Goal: Task Accomplishment & Management: Complete application form

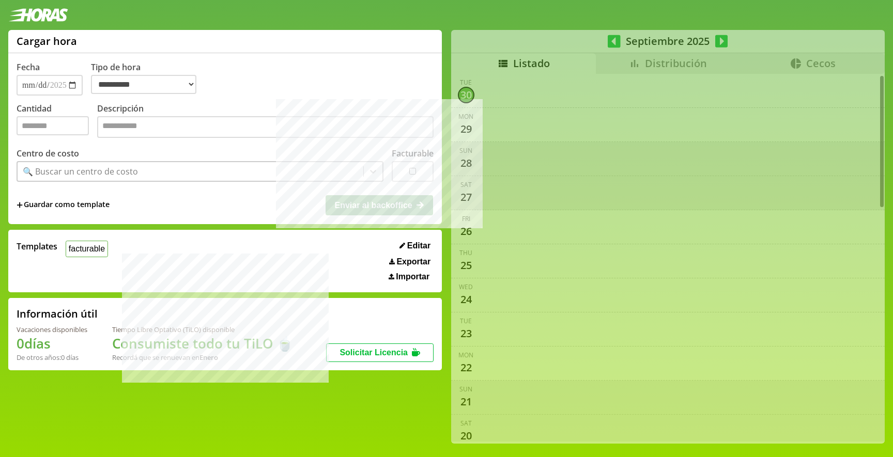
select select "**********"
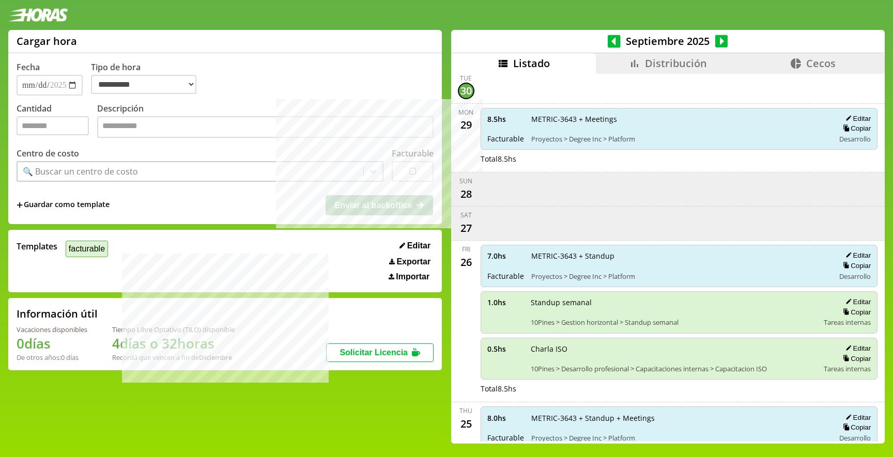
click at [70, 243] on button "facturable" at bounding box center [87, 249] width 42 height 16
type input "*"
click at [51, 135] on input "*" at bounding box center [53, 125] width 72 height 19
type input "*"
click at [141, 135] on textarea "Descripción" at bounding box center [265, 127] width 336 height 22
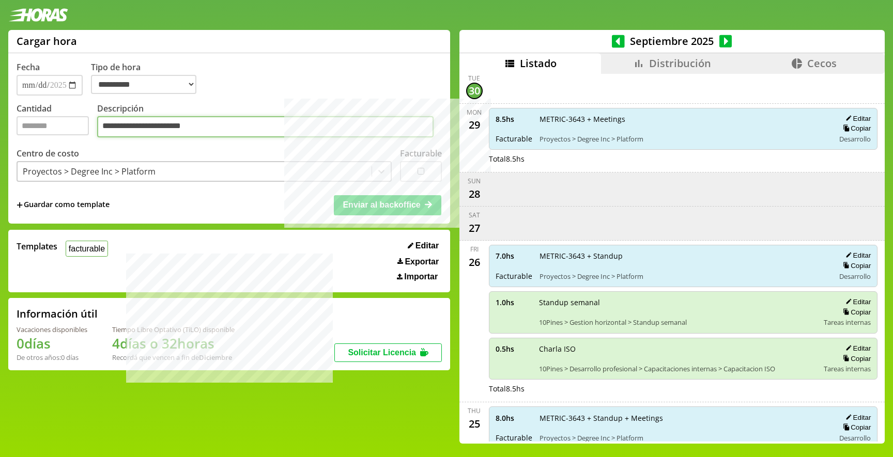
type textarea "**********"
click at [393, 203] on span "Enviar al backoffice" at bounding box center [382, 204] width 78 height 9
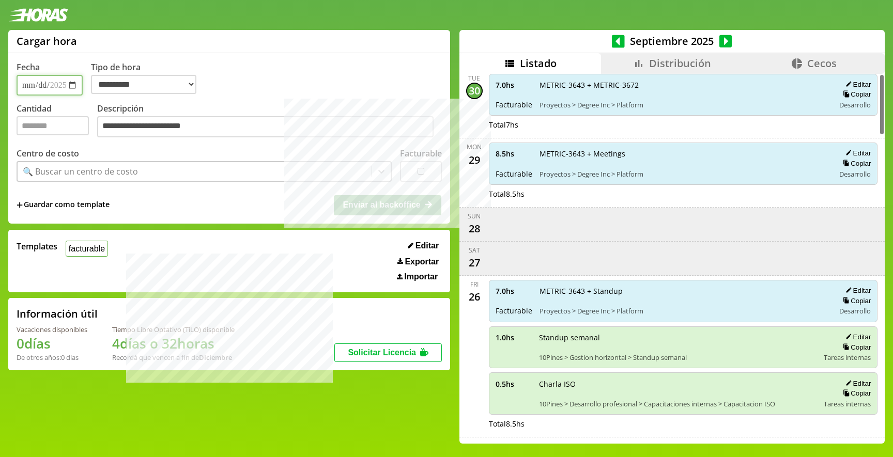
scroll to position [0, 0]
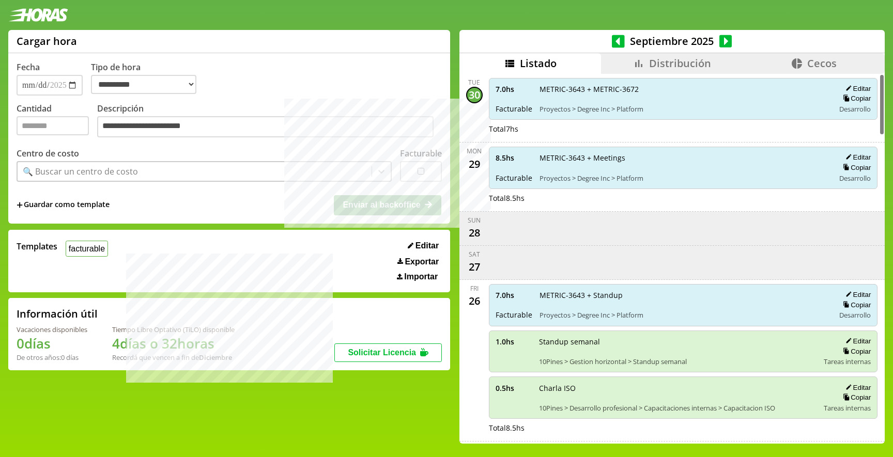
click at [671, 64] on span "Distribución" at bounding box center [680, 63] width 62 height 14
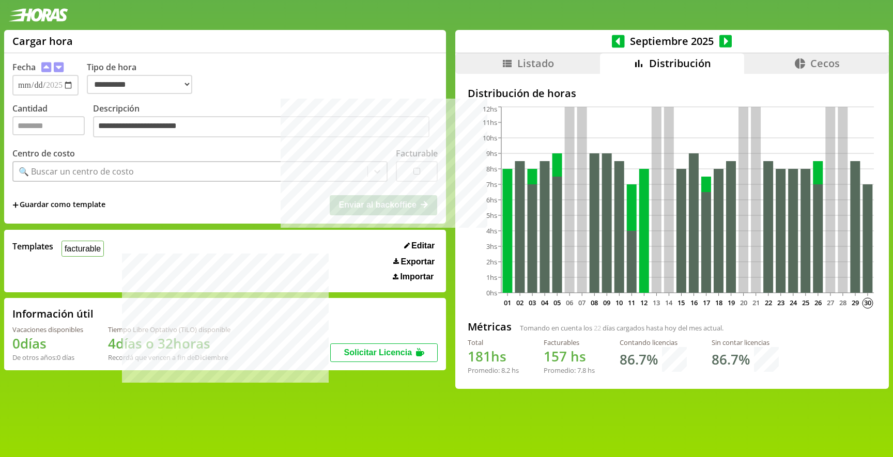
click at [594, 328] on span "22" at bounding box center [597, 327] width 7 height 9
click at [551, 64] on li "Listado" at bounding box center [527, 63] width 145 height 21
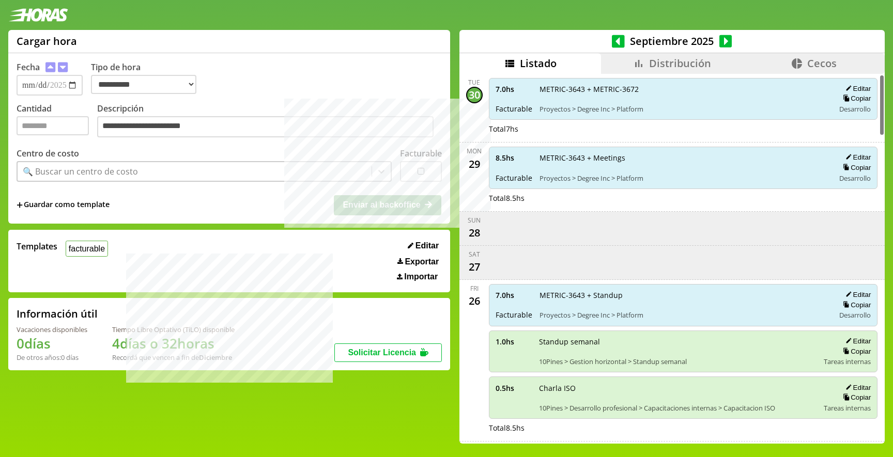
scroll to position [4, 0]
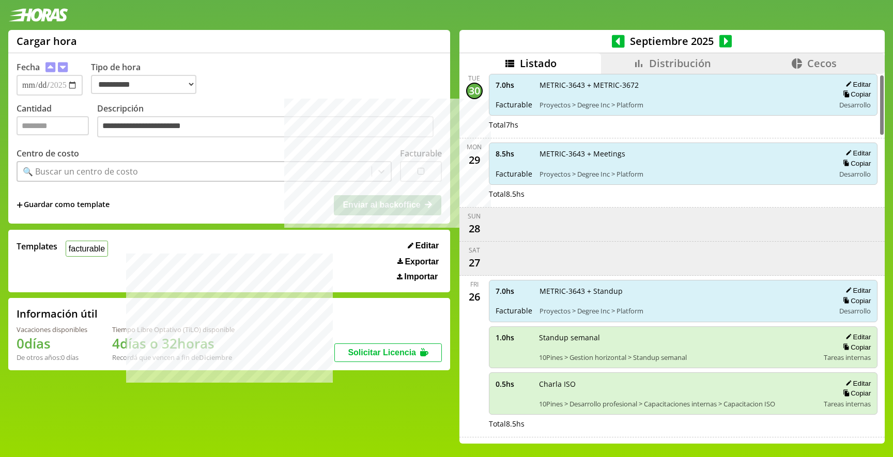
click at [800, 68] on icon at bounding box center [797, 63] width 12 height 12
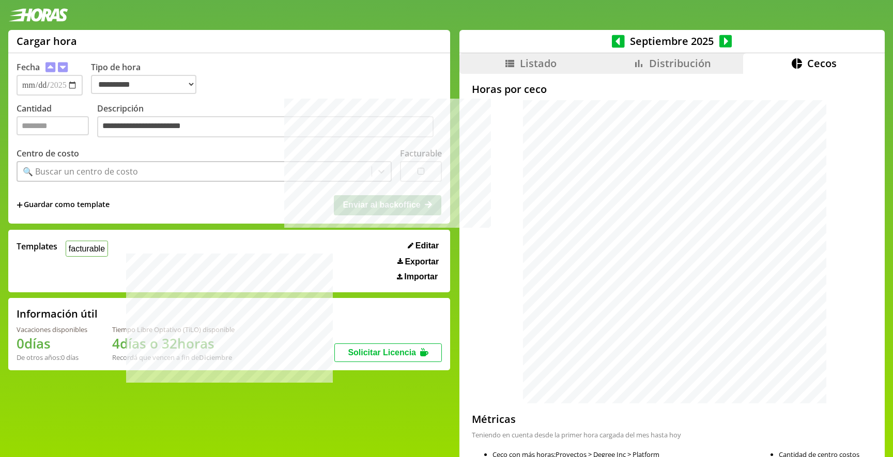
click at [661, 61] on span "Distribución" at bounding box center [680, 63] width 62 height 14
